Goal: Task Accomplishment & Management: Manage account settings

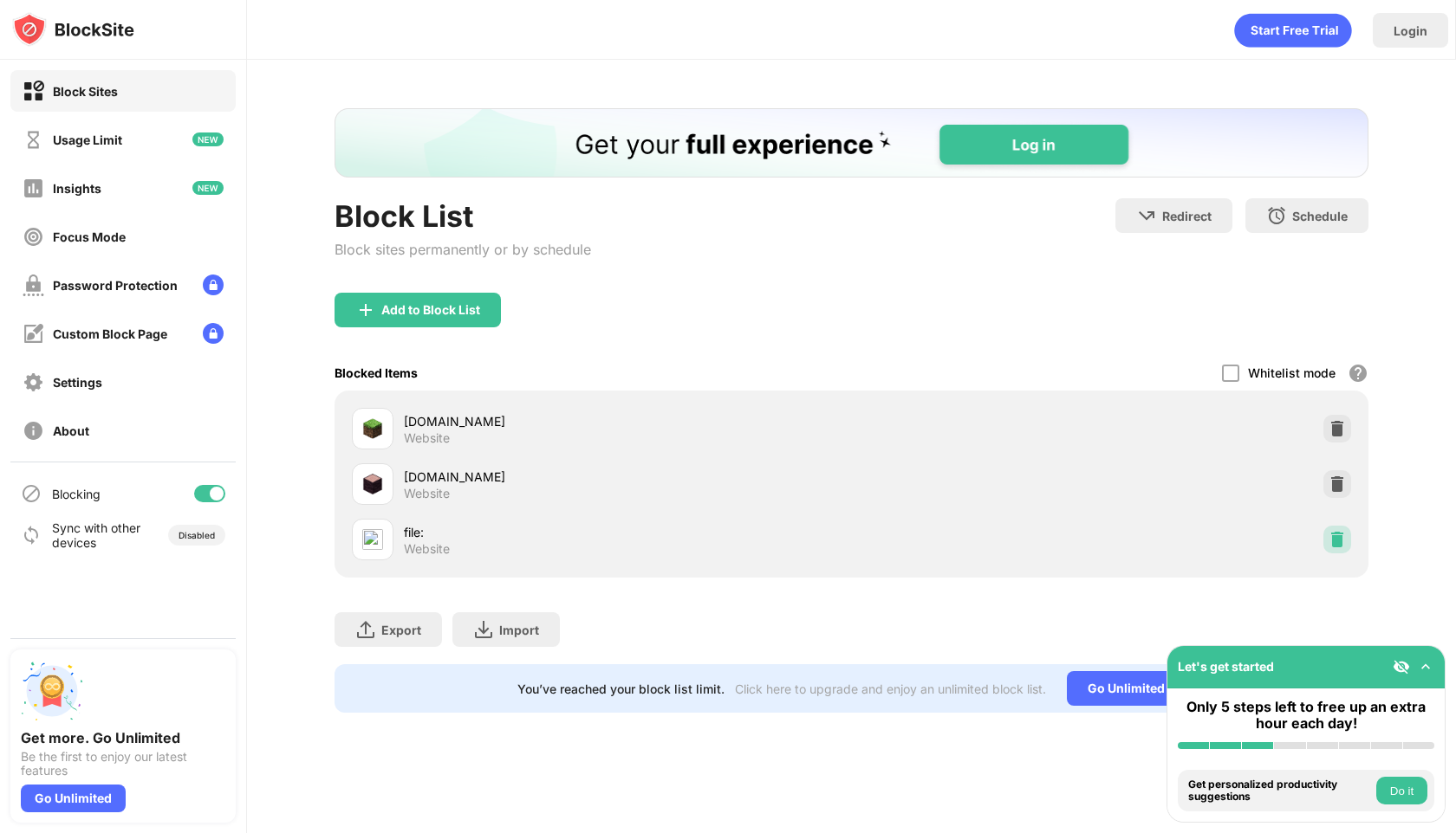
click at [1332, 539] on img at bounding box center [1337, 540] width 17 height 17
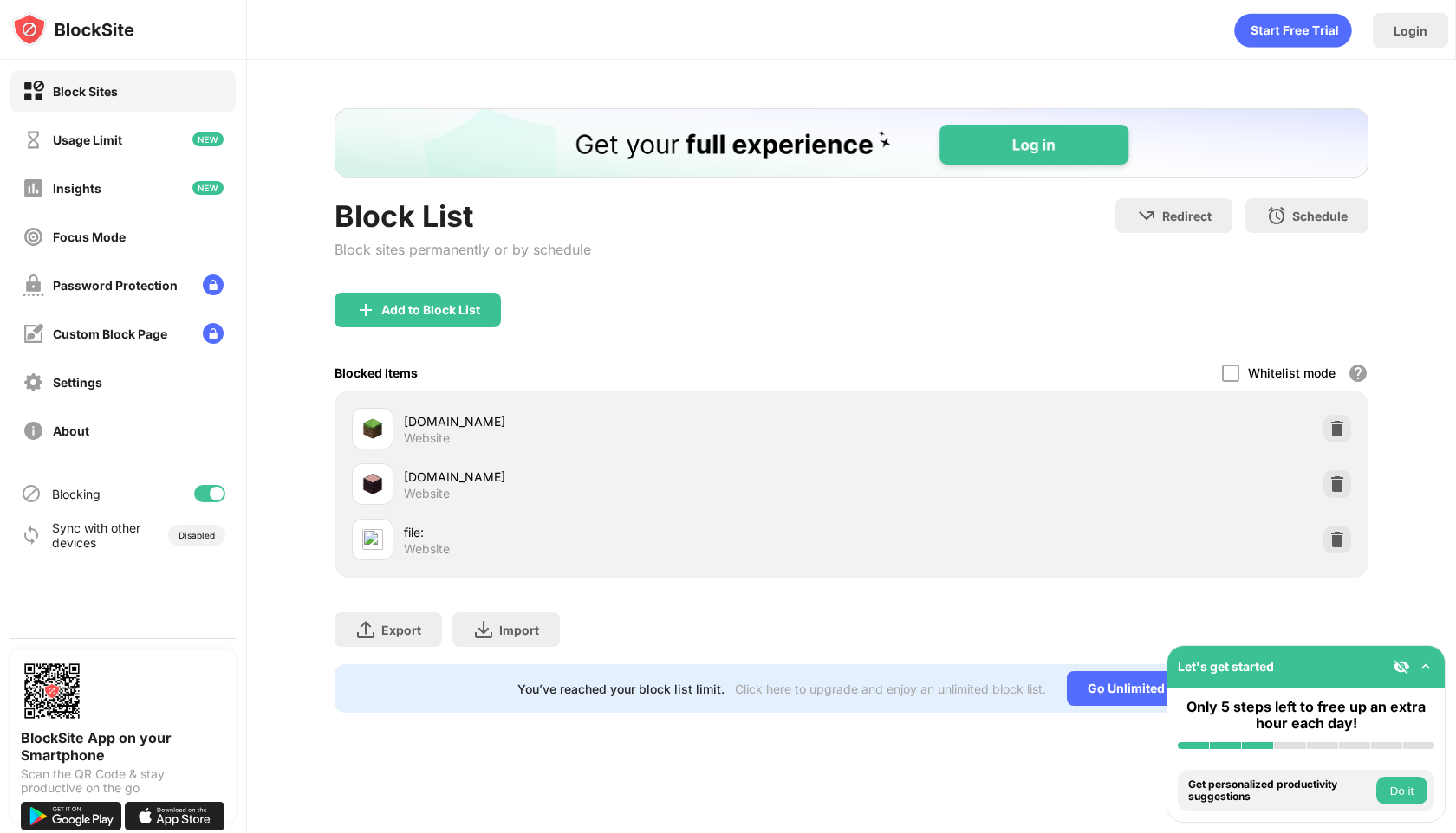
click at [436, 426] on div "[DOMAIN_NAME]" at bounding box center [627, 421] width 448 height 18
